Goal: Complete application form

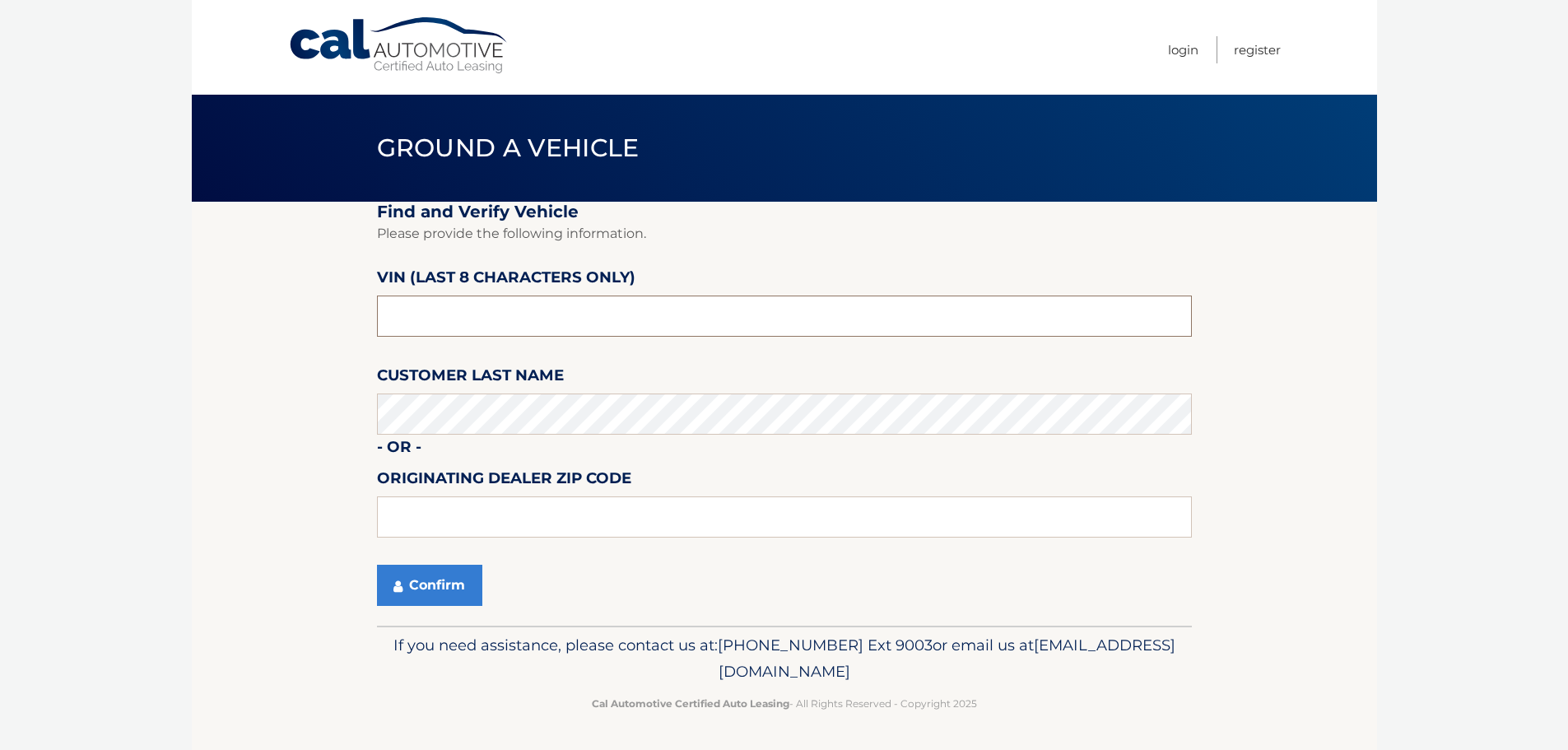
click at [620, 330] on input "text" at bounding box center [784, 316] width 814 height 41
type input "N8629781"
click at [576, 510] on input "text" at bounding box center [784, 517] width 814 height 41
type input "33411"
click at [407, 589] on button "Confirm" at bounding box center [430, 586] width 105 height 41
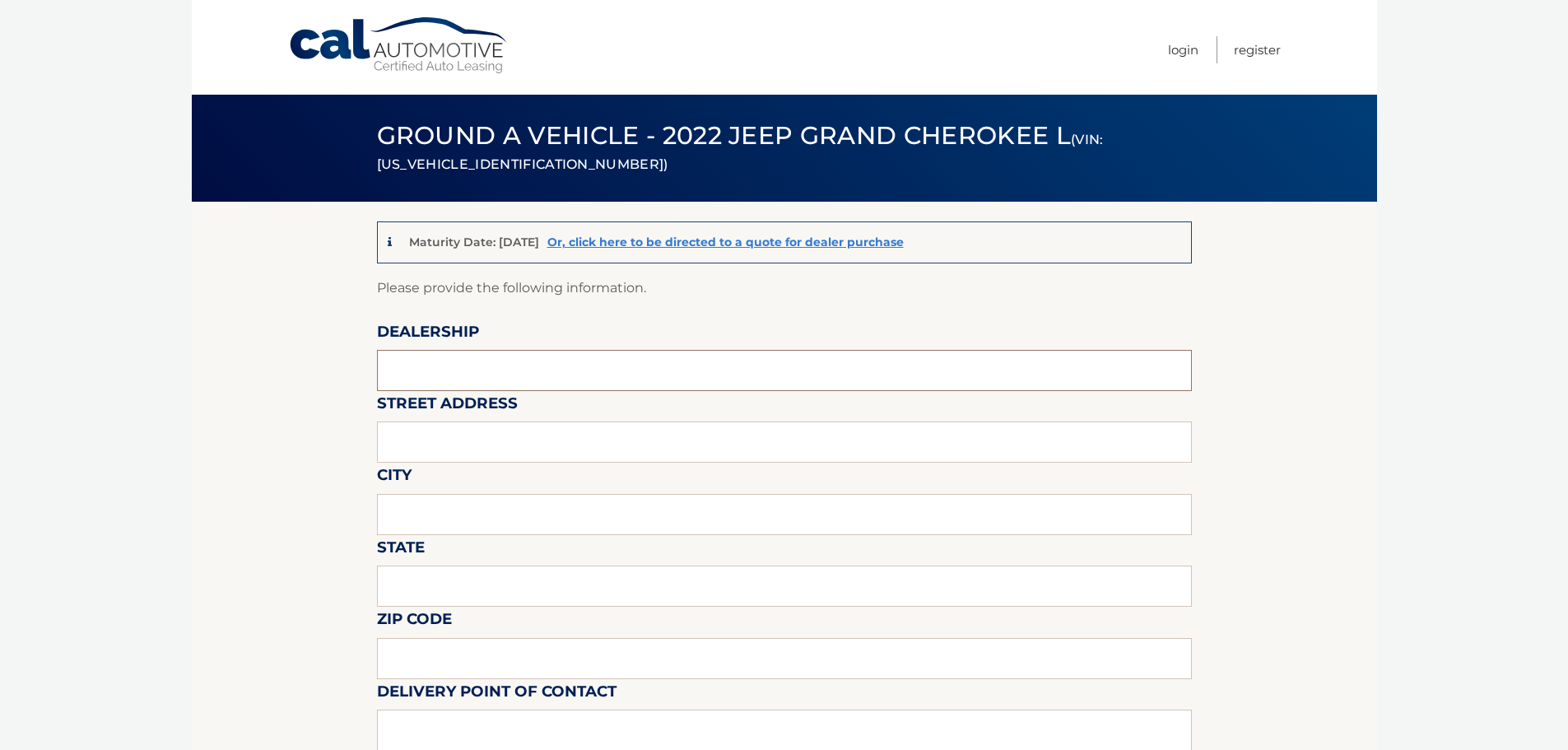
click at [544, 376] on input "text" at bounding box center [784, 370] width 814 height 41
type input "arrigo jeep"
type input "6500 okeechobee blvd"
type input "west palm beach"
type input "fl"
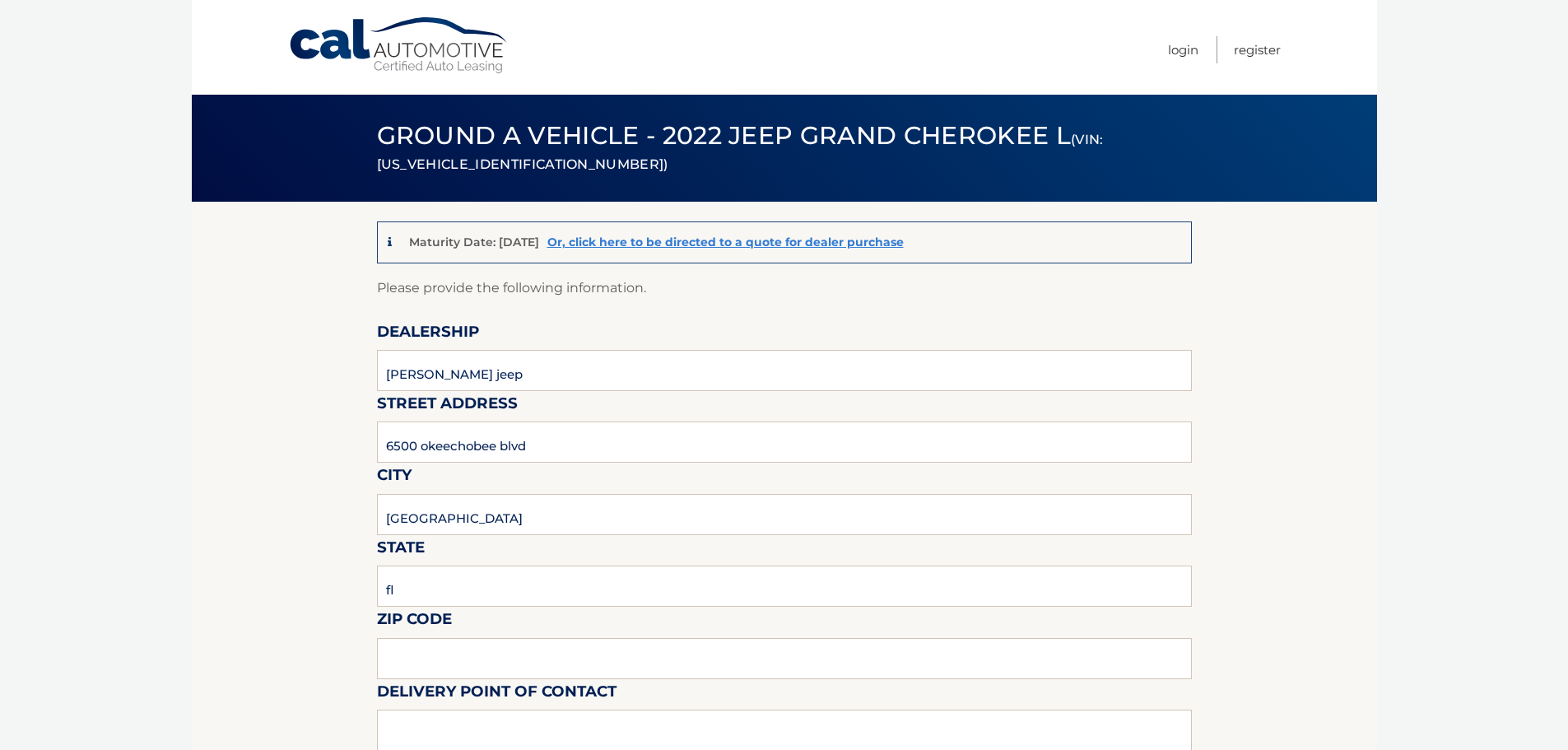
type input "33411"
type input "vince leone"
type input "8137209044"
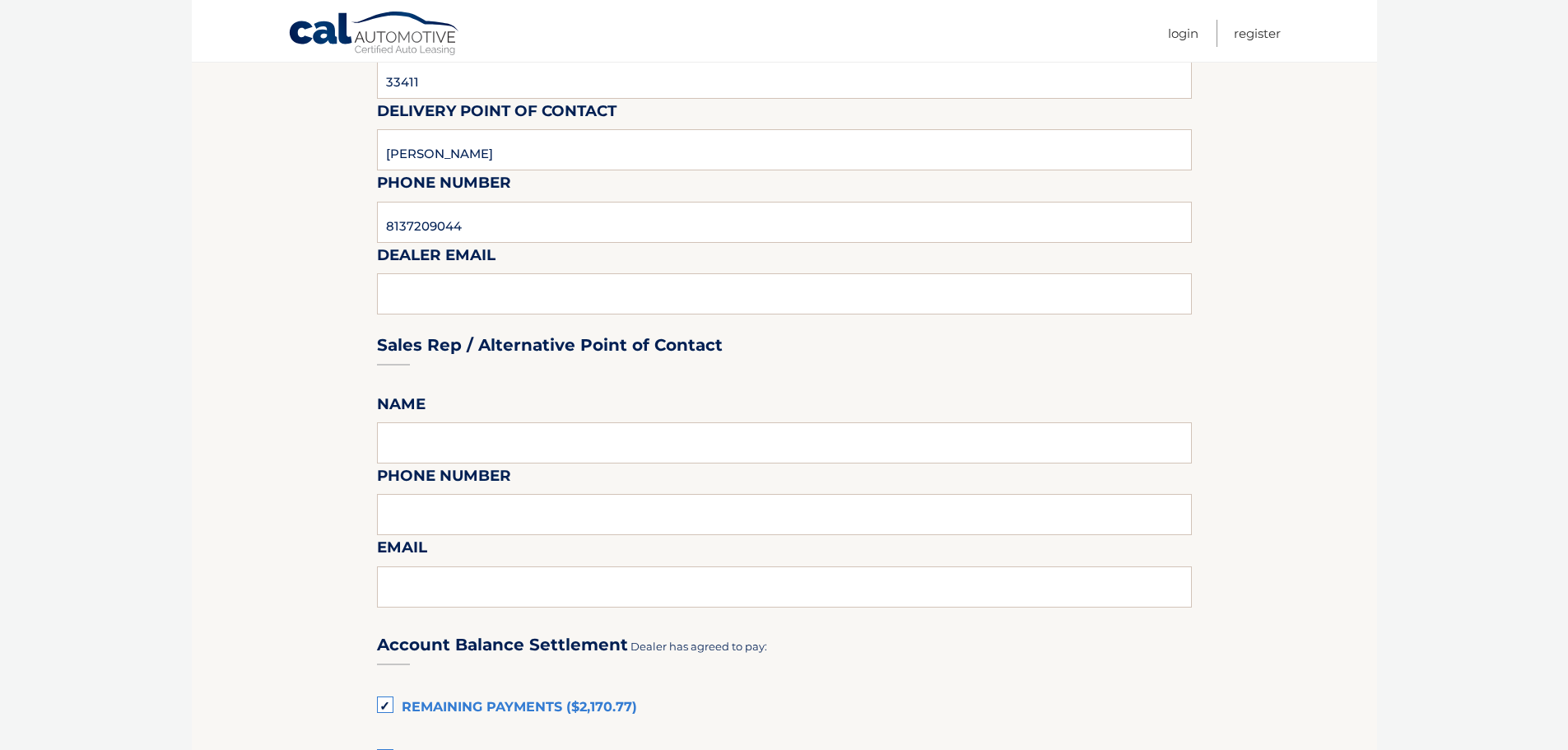
scroll to position [658, 0]
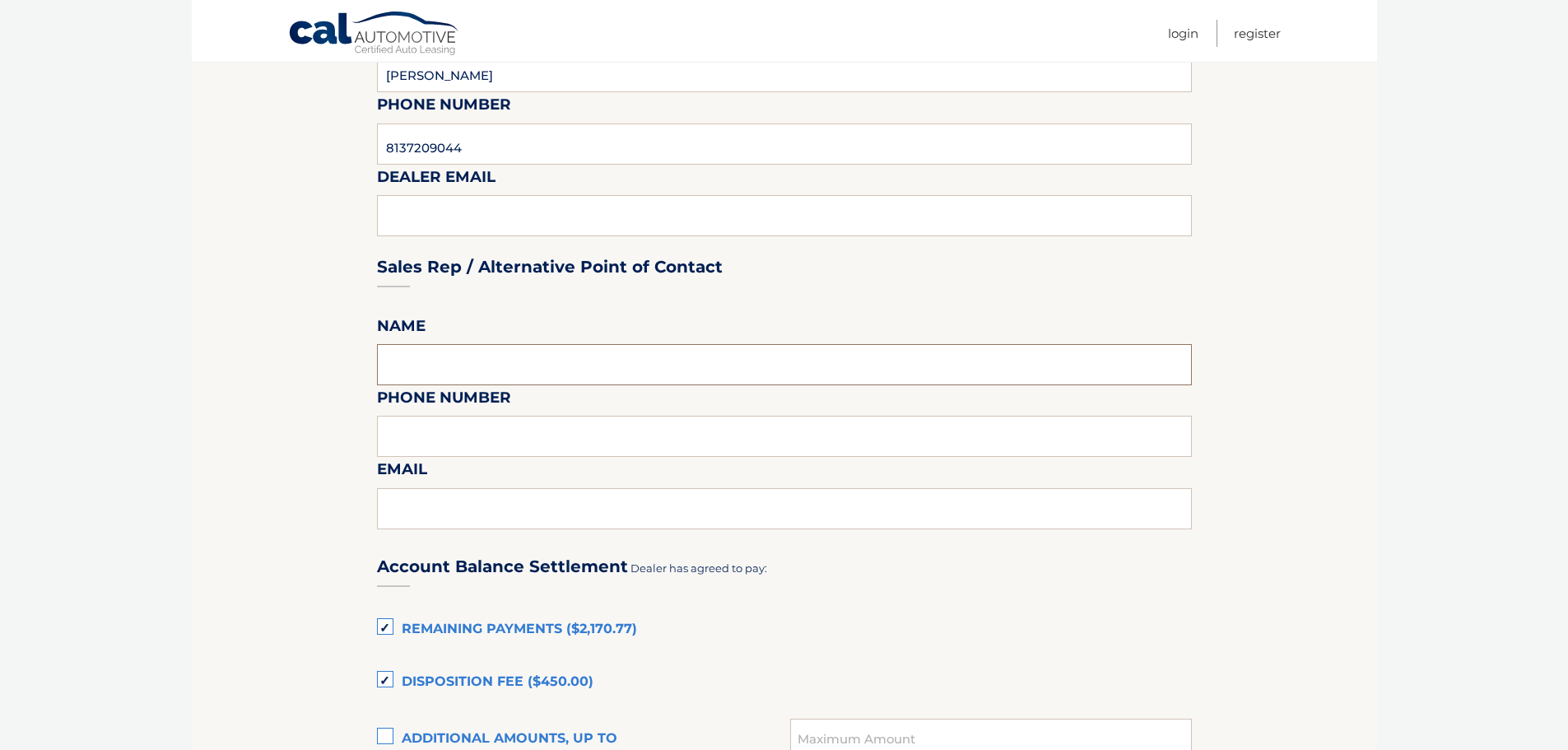
click at [510, 375] on input "text" at bounding box center [784, 365] width 814 height 41
type input "vince leone"
type input "8137209044"
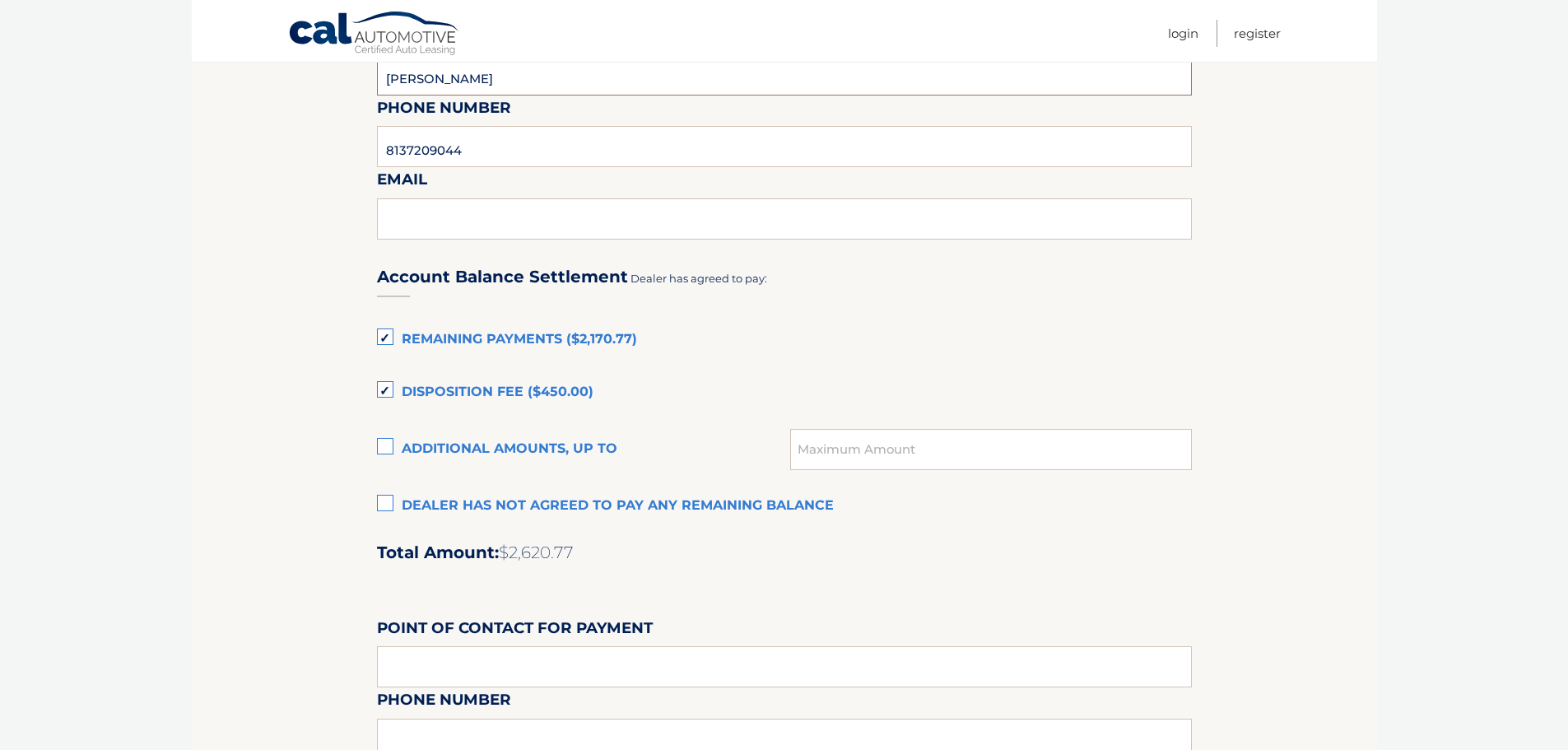
scroll to position [988, 0]
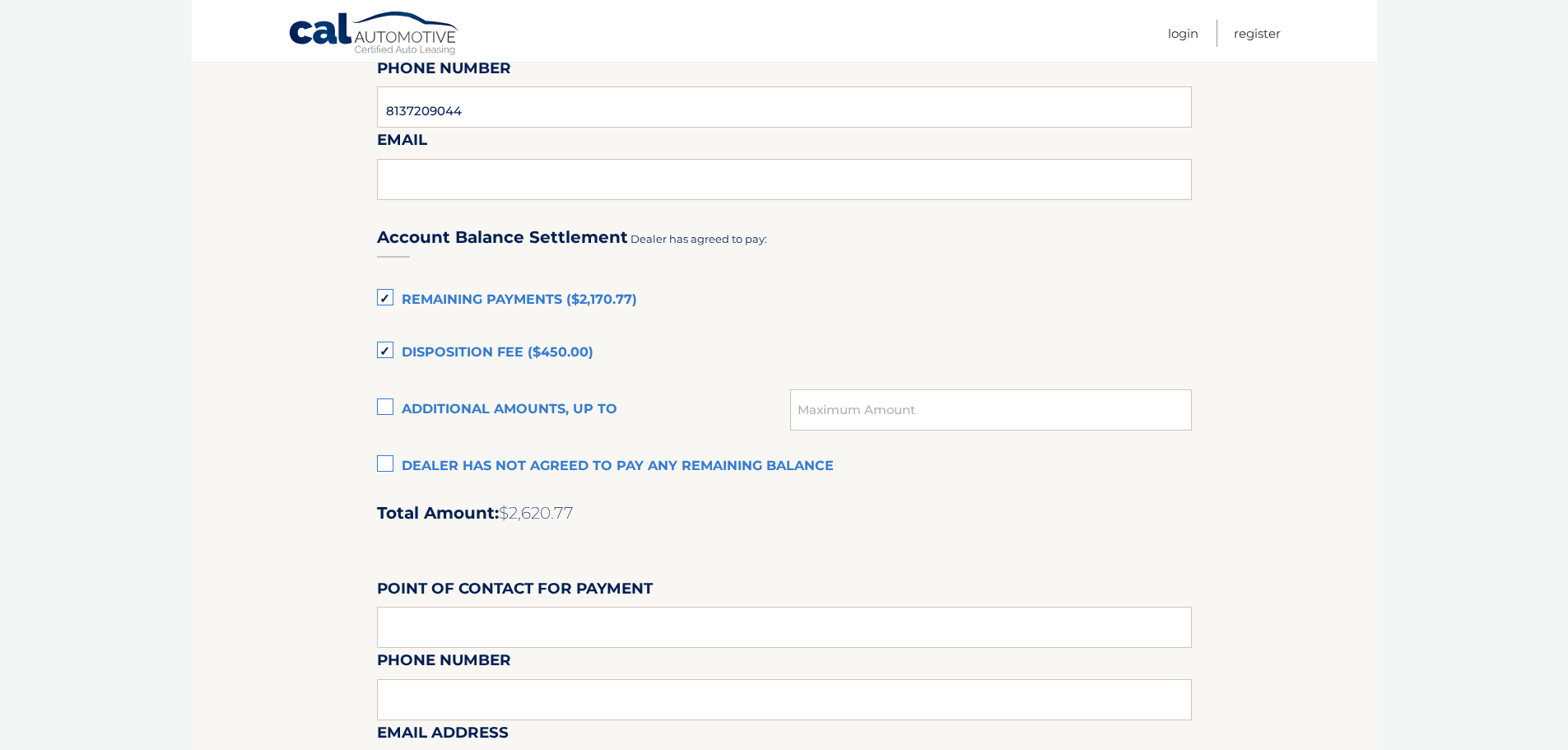
click at [383, 460] on label "Dealer has not agreed to pay any remaining balance" at bounding box center [784, 467] width 814 height 33
click at [0, 0] on input "Dealer has not agreed to pay any remaining balance" at bounding box center [0, 0] width 0 height 0
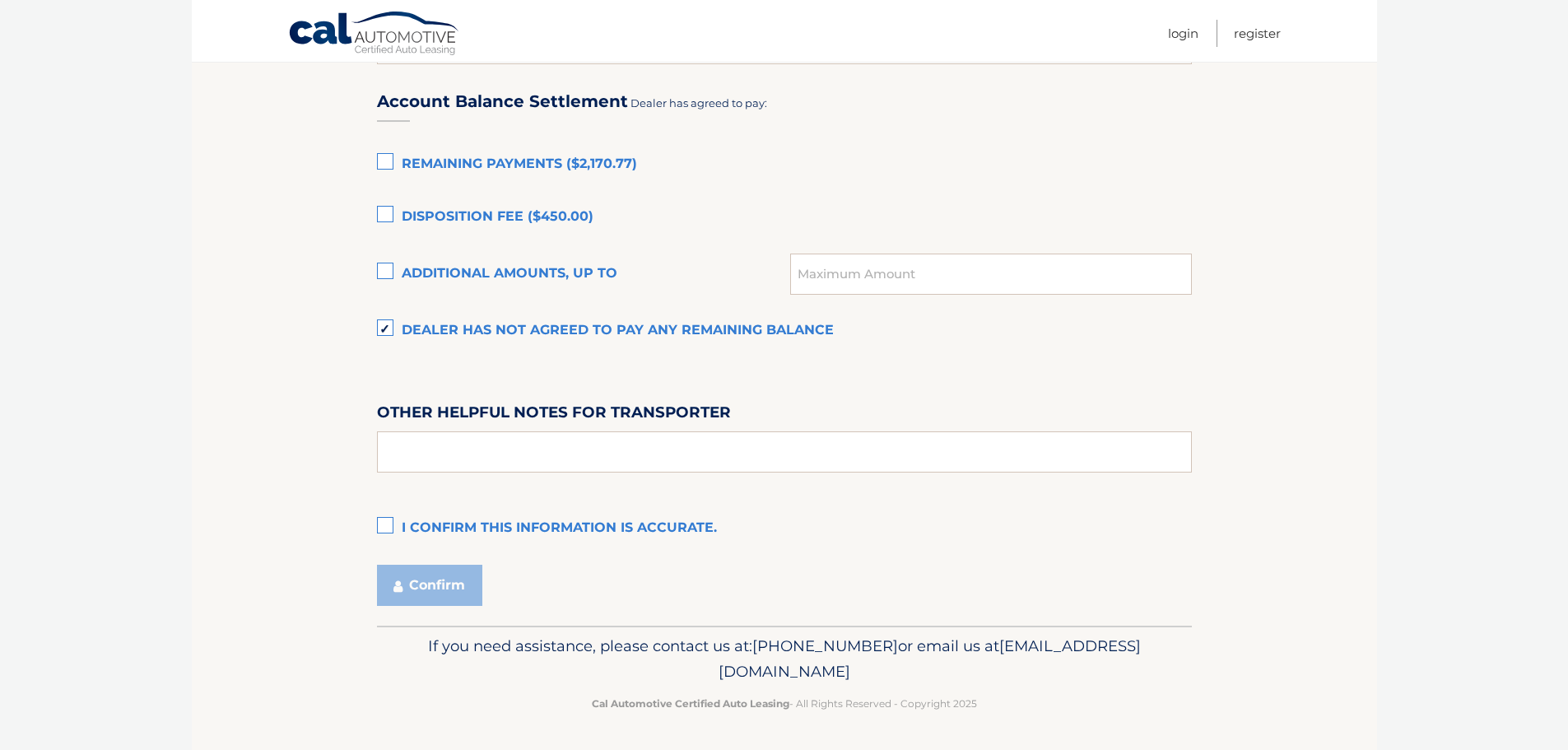
scroll to position [1124, 0]
click at [386, 518] on label "I confirm this information is accurate." at bounding box center [784, 527] width 814 height 33
click at [0, 0] on input "I confirm this information is accurate." at bounding box center [0, 0] width 0 height 0
click at [454, 589] on button "Confirm" at bounding box center [430, 585] width 105 height 41
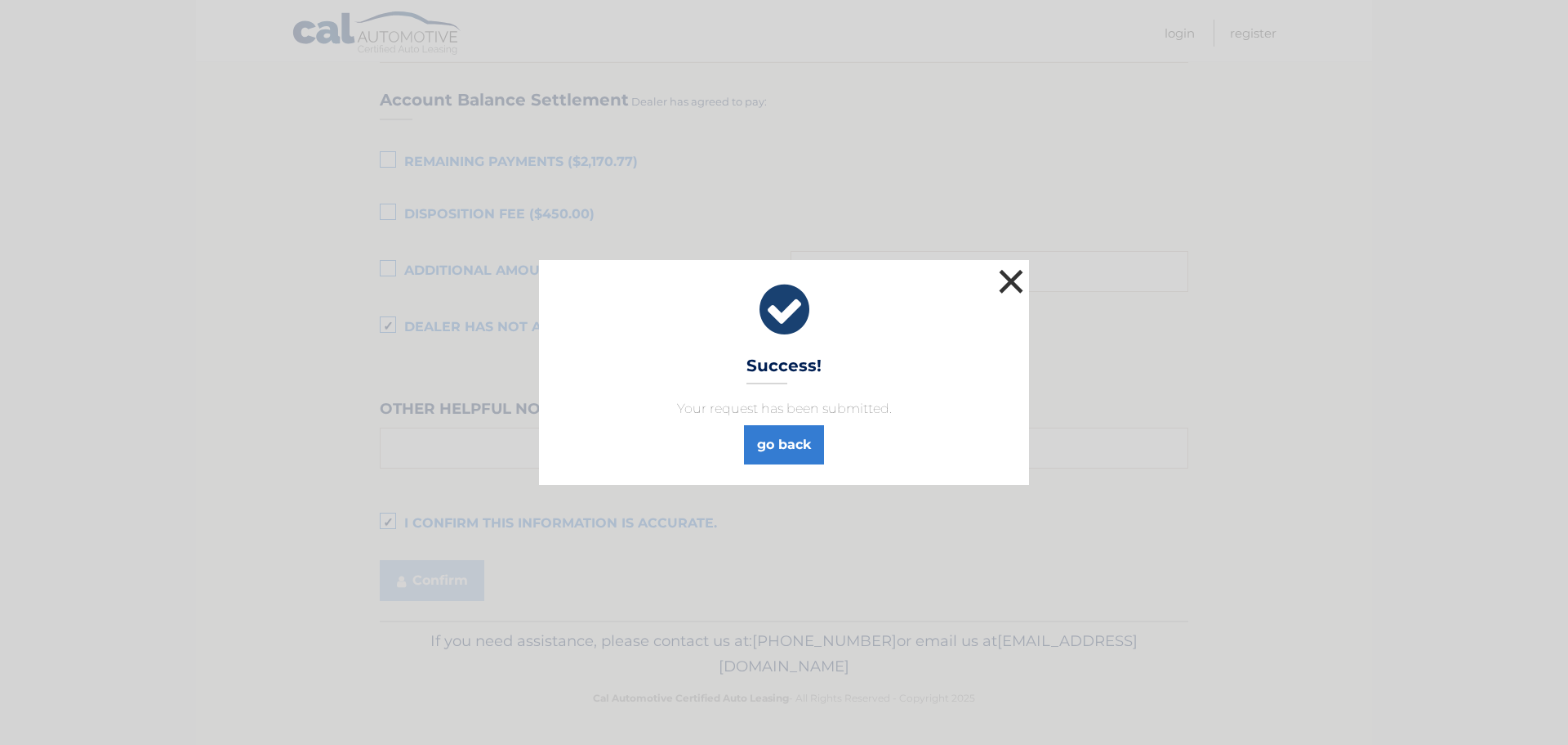
click at [1006, 283] on button "×" at bounding box center [1011, 281] width 33 height 33
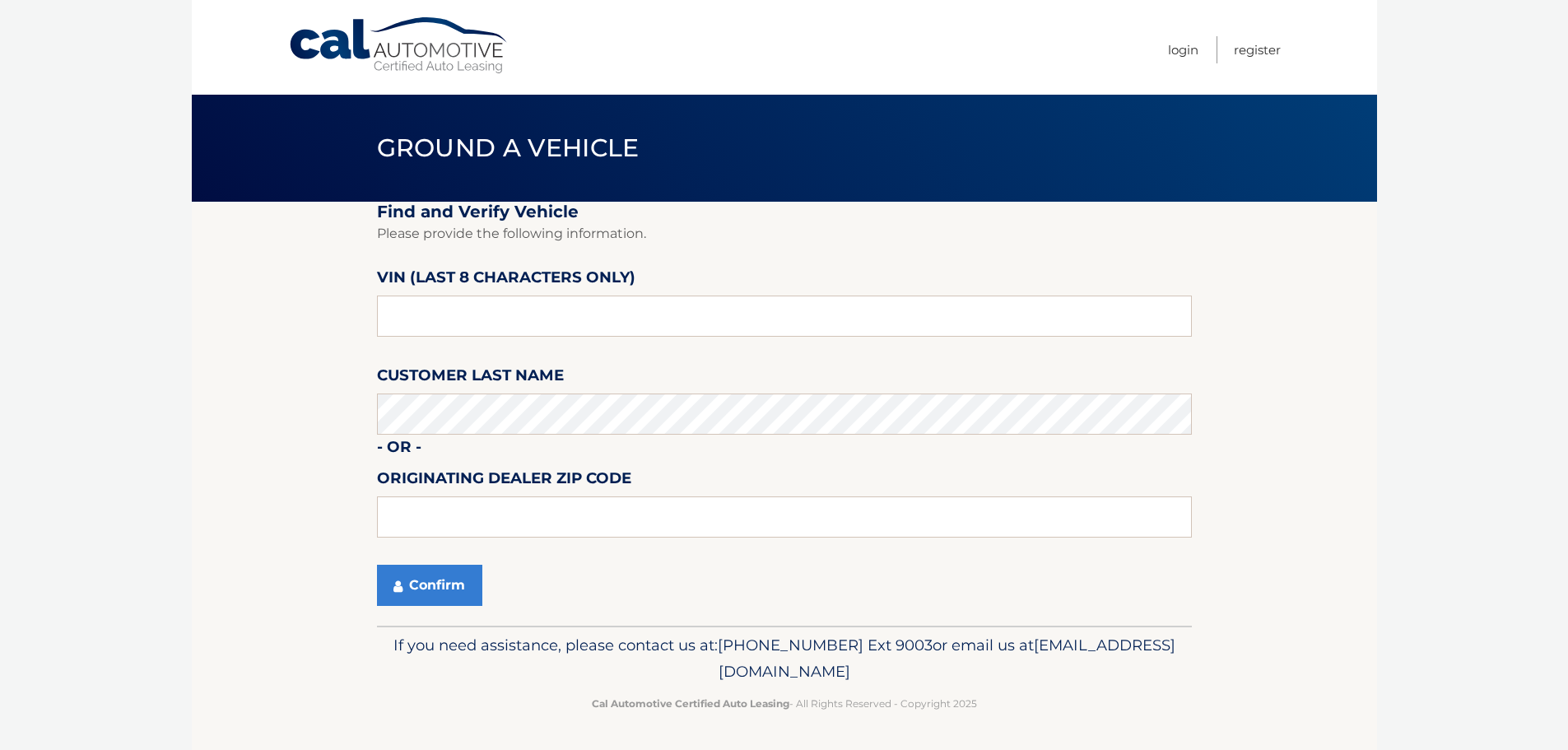
click at [1394, 365] on body "Cal Automotive Menu Login Register Ground a Vehicle" at bounding box center [784, 375] width 1568 height 750
